Goal: Task Accomplishment & Management: Manage account settings

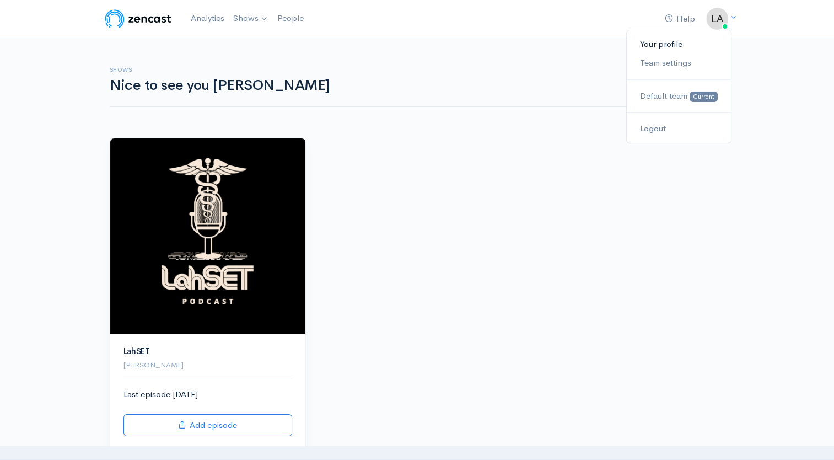
click at [683, 43] on link "Your profile" at bounding box center [679, 44] width 104 height 19
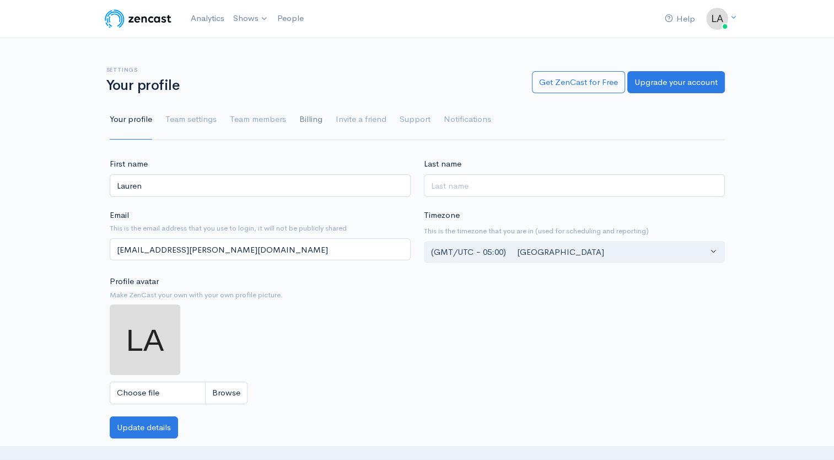
click at [311, 119] on link "Billing" at bounding box center [310, 120] width 23 height 40
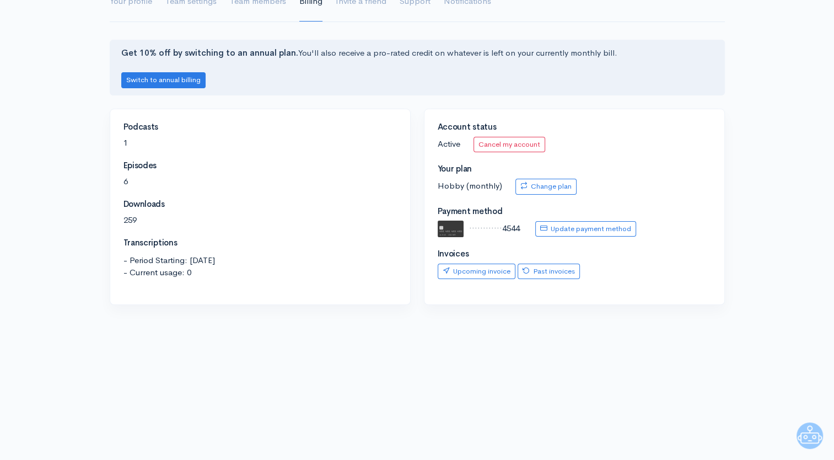
scroll to position [106, 0]
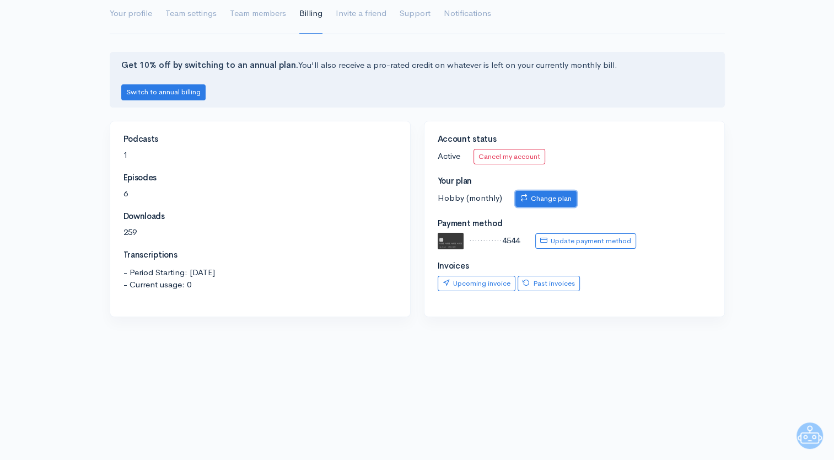
click at [560, 198] on link "Change plan" at bounding box center [545, 199] width 61 height 16
